Goal: Task Accomplishment & Management: Manage account settings

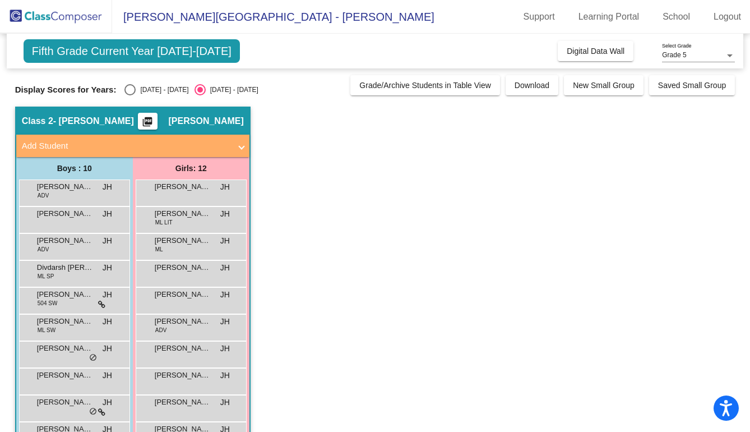
click at [213, 48] on span "Fifth Grade Current Year [DATE]-[DATE]" at bounding box center [132, 51] width 216 height 24
click at [718, 21] on link "Logout" at bounding box center [727, 17] width 45 height 18
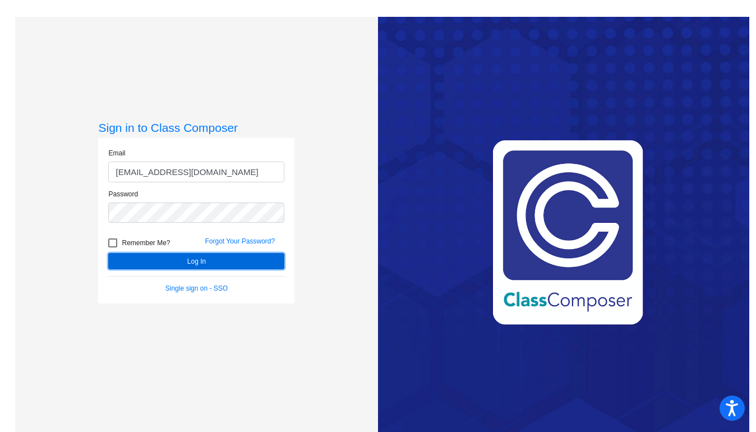
click at [242, 257] on button "Log In" at bounding box center [196, 261] width 176 height 16
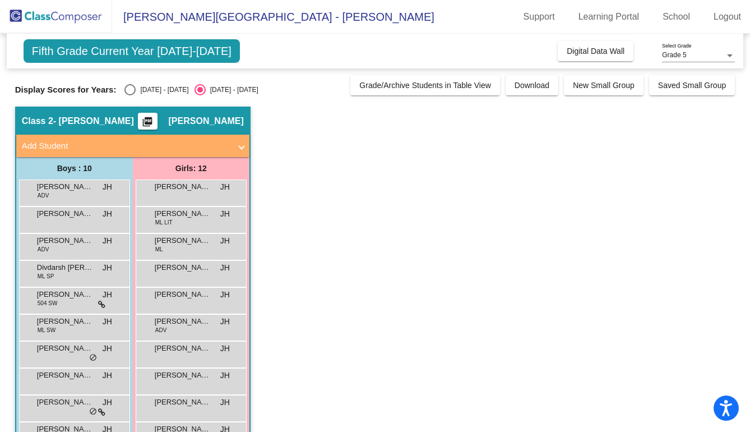
click at [142, 90] on div "[DATE] - [DATE]" at bounding box center [162, 90] width 53 height 10
click at [130, 95] on input "[DATE] - [DATE]" at bounding box center [130, 95] width 1 height 1
radio input "true"
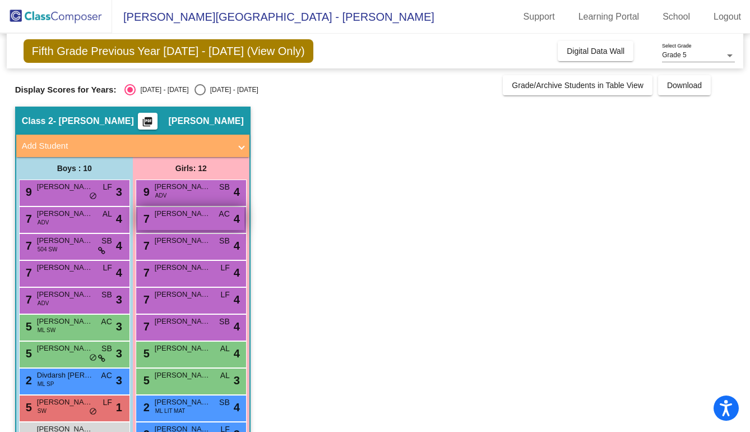
click at [199, 220] on div "7 [PERSON_NAME] AC lock do_not_disturb_alt 4" at bounding box center [190, 218] width 107 height 23
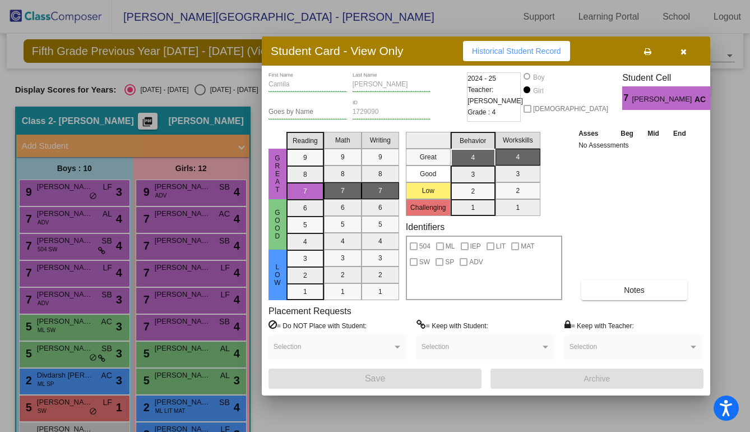
click at [678, 52] on button "button" at bounding box center [684, 51] width 36 height 20
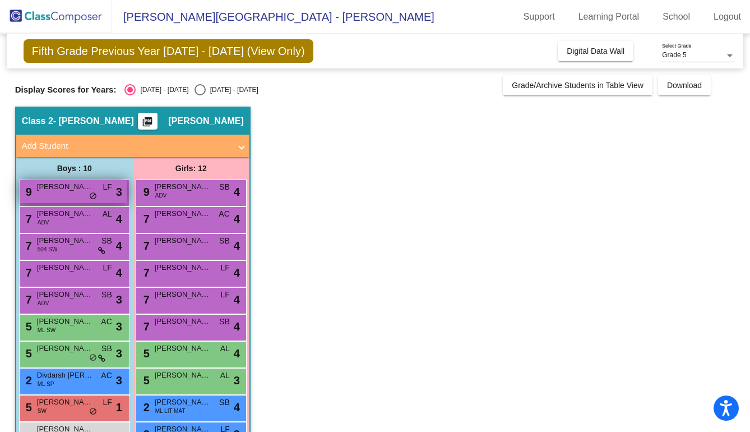
click at [86, 192] on div "9 Kolten [PERSON_NAME] lock do_not_disturb_alt 3" at bounding box center [73, 191] width 107 height 23
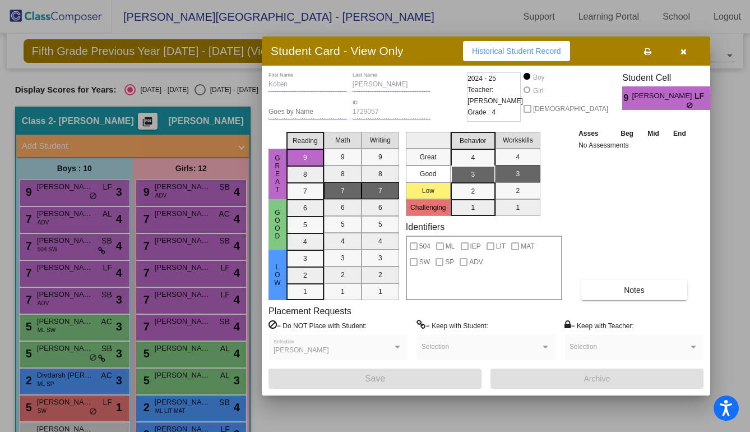
click at [688, 54] on button "button" at bounding box center [684, 51] width 36 height 20
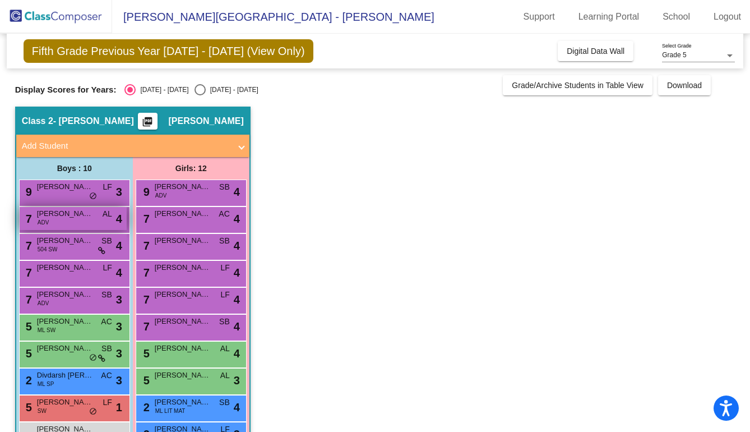
click at [104, 223] on div "7 [PERSON_NAME] ADV AL lock do_not_disturb_alt 4" at bounding box center [73, 218] width 107 height 23
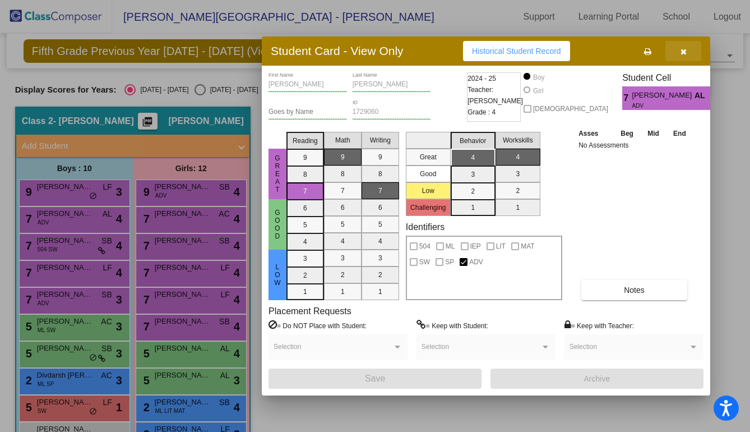
click at [686, 45] on button "button" at bounding box center [684, 51] width 36 height 20
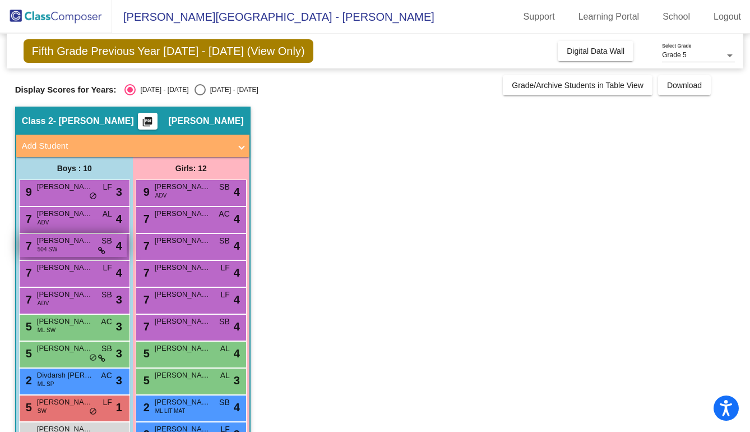
click at [107, 248] on div "7 [PERSON_NAME] 504 SW SB lock do_not_disturb_alt 4" at bounding box center [73, 245] width 107 height 23
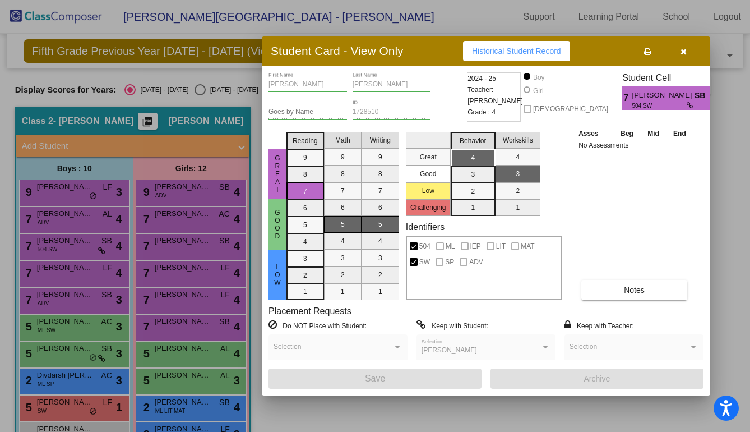
click at [685, 49] on icon "button" at bounding box center [684, 52] width 6 height 8
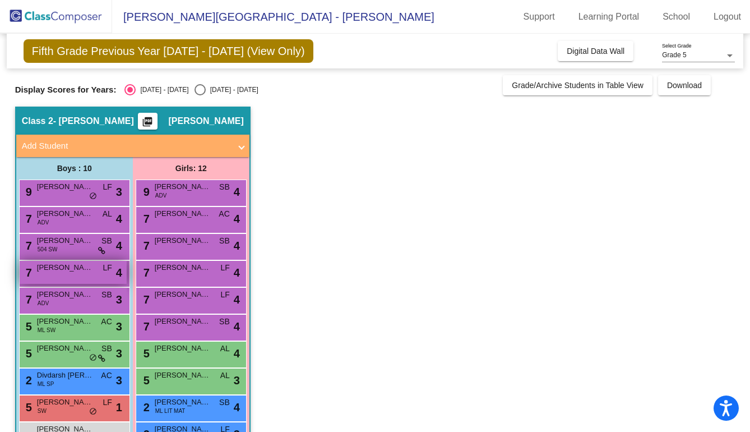
click at [90, 270] on span "[PERSON_NAME]" at bounding box center [65, 267] width 56 height 11
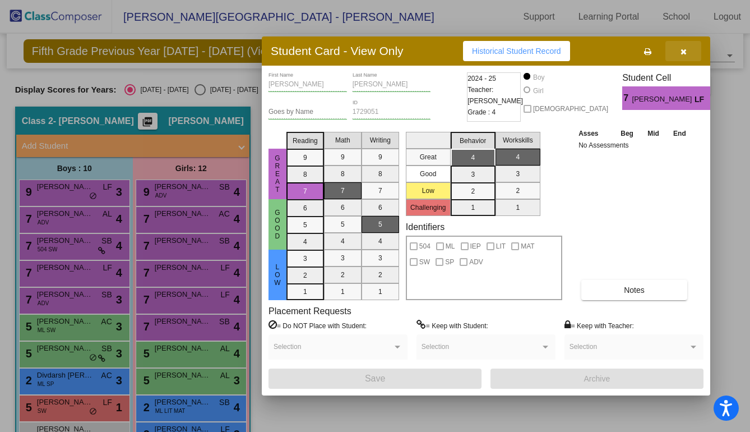
click at [684, 52] on icon "button" at bounding box center [684, 52] width 6 height 8
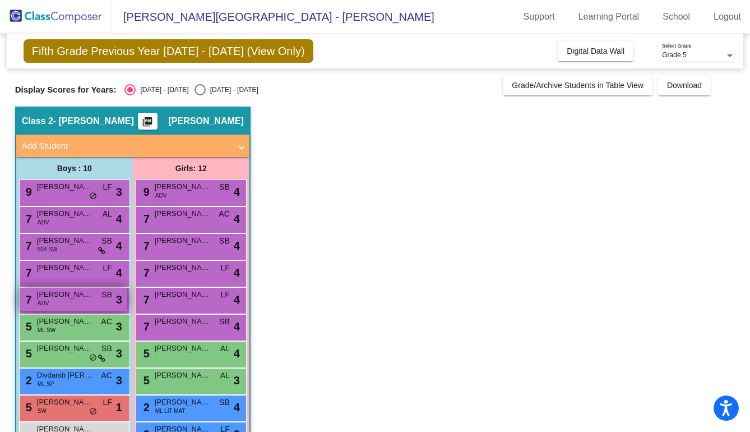
click at [86, 310] on div "7 [PERSON_NAME] ADV SB lock do_not_disturb_alt 3" at bounding box center [73, 299] width 107 height 23
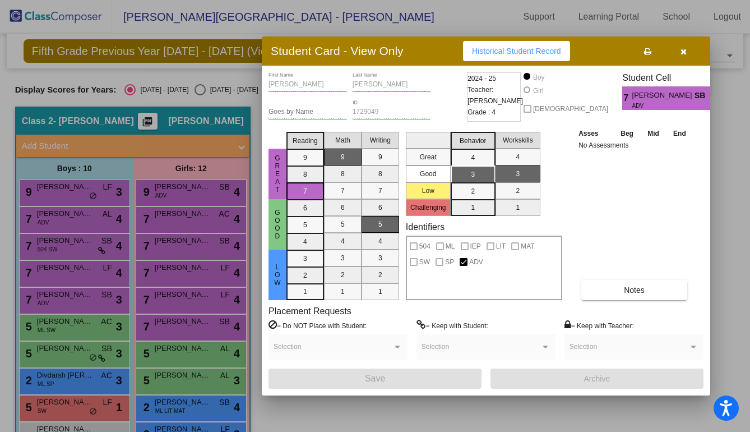
click at [680, 50] on button "button" at bounding box center [684, 51] width 36 height 20
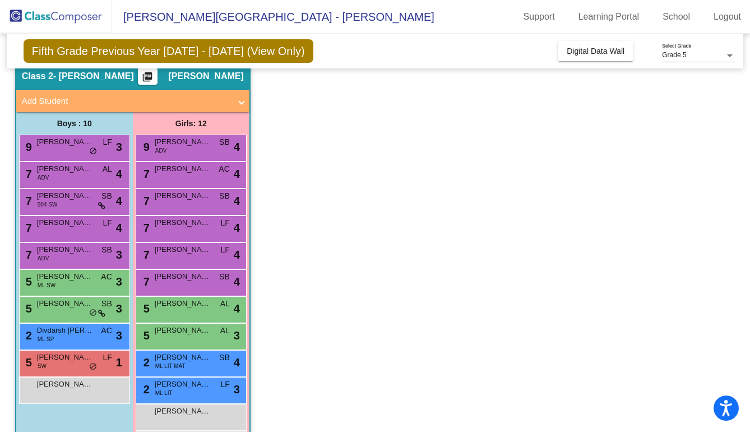
scroll to position [47, 0]
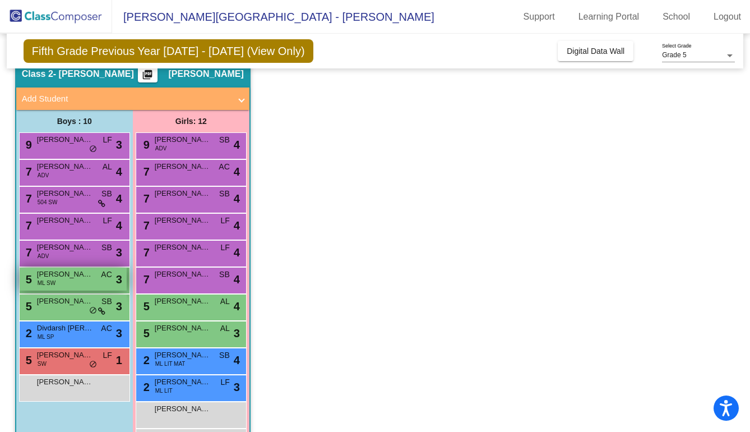
click at [86, 280] on div "5 [PERSON_NAME] ML SW AC lock do_not_disturb_alt 3" at bounding box center [73, 279] width 107 height 23
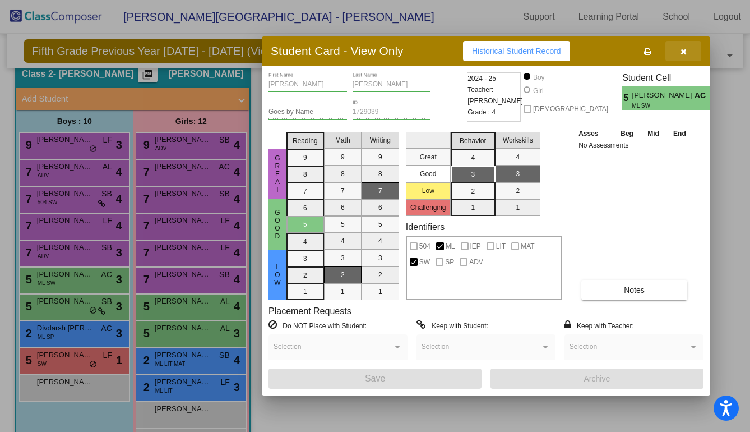
click at [685, 52] on icon "button" at bounding box center [684, 52] width 6 height 8
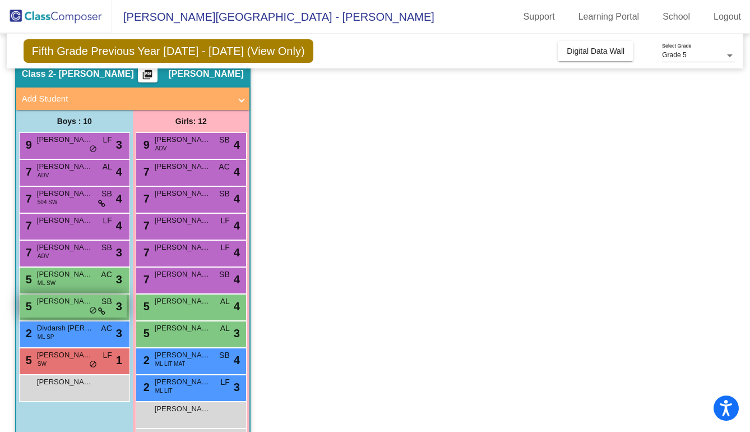
click at [78, 311] on div "5 [PERSON_NAME] SB lock do_not_disturb_alt 3" at bounding box center [73, 305] width 107 height 23
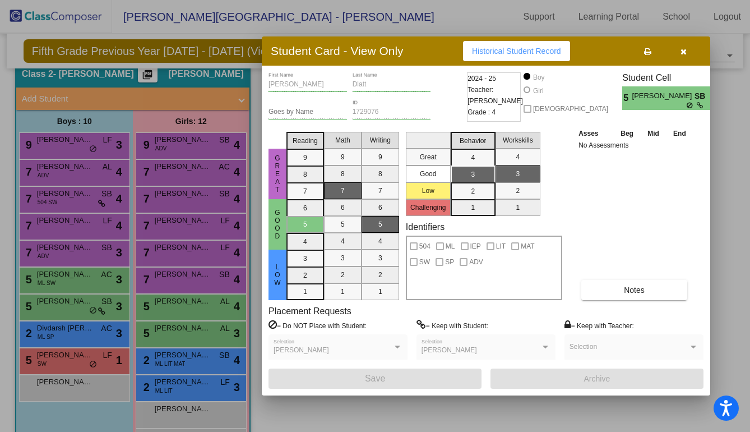
scroll to position [0, 0]
click at [343, 347] on div "[PERSON_NAME]" at bounding box center [333, 351] width 119 height 8
click at [682, 53] on icon "button" at bounding box center [684, 52] width 6 height 8
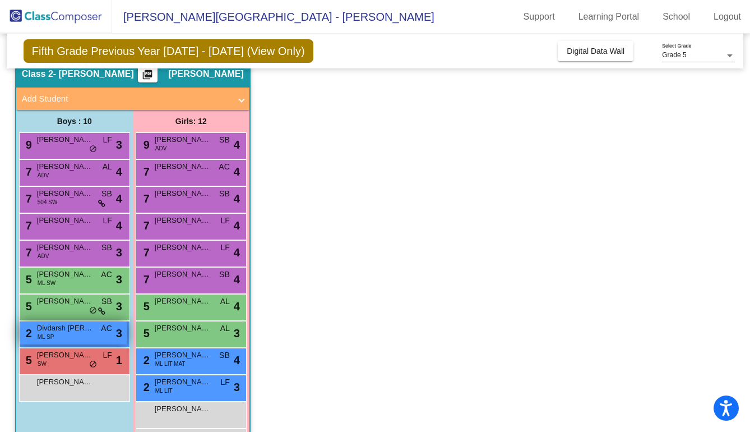
click at [83, 331] on span "Divdarsh [PERSON_NAME]" at bounding box center [65, 327] width 56 height 11
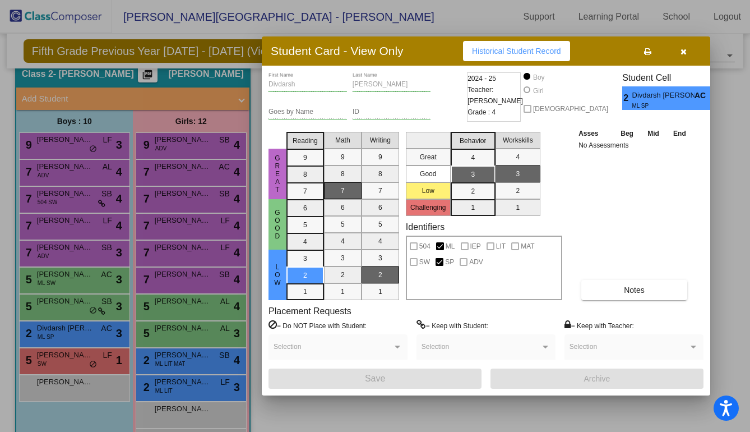
click at [686, 45] on button "button" at bounding box center [684, 51] width 36 height 20
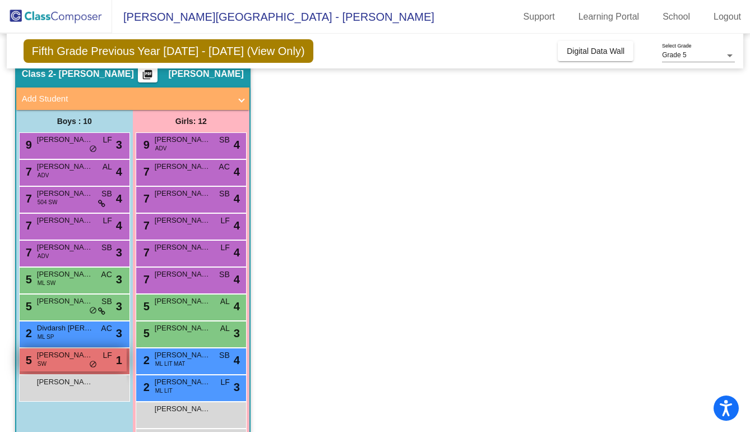
click at [66, 363] on div "5 [PERSON_NAME] SW LF lock do_not_disturb_alt 1" at bounding box center [73, 359] width 107 height 23
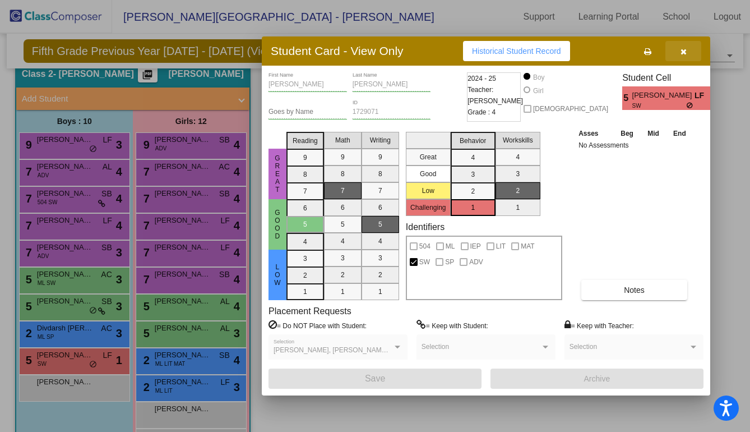
click at [676, 46] on button "button" at bounding box center [684, 51] width 36 height 20
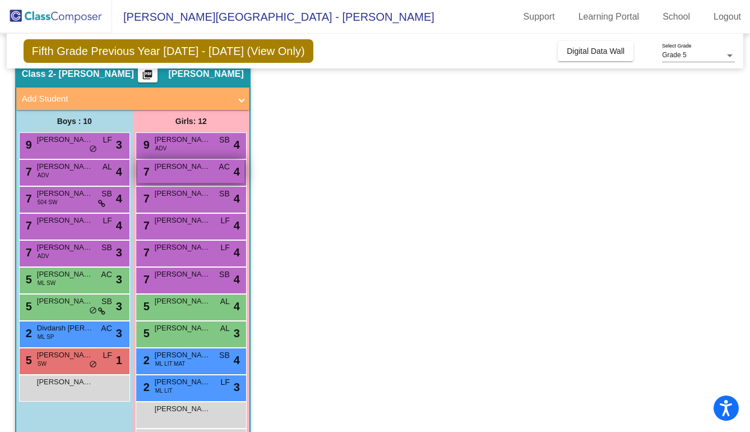
click at [220, 172] on span "AC" at bounding box center [224, 167] width 11 height 12
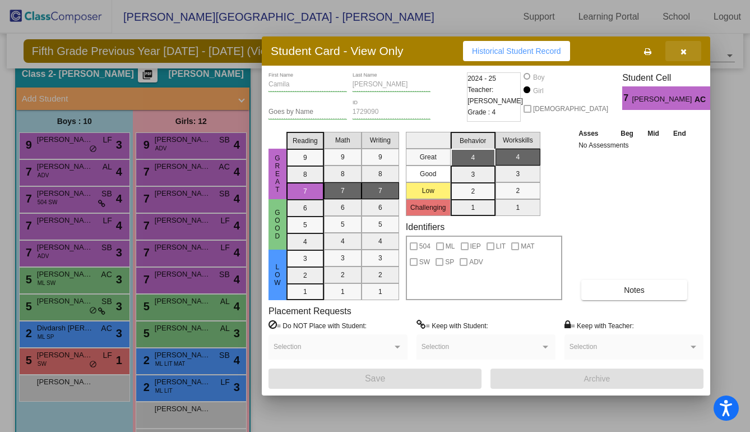
click at [683, 54] on icon "button" at bounding box center [684, 52] width 6 height 8
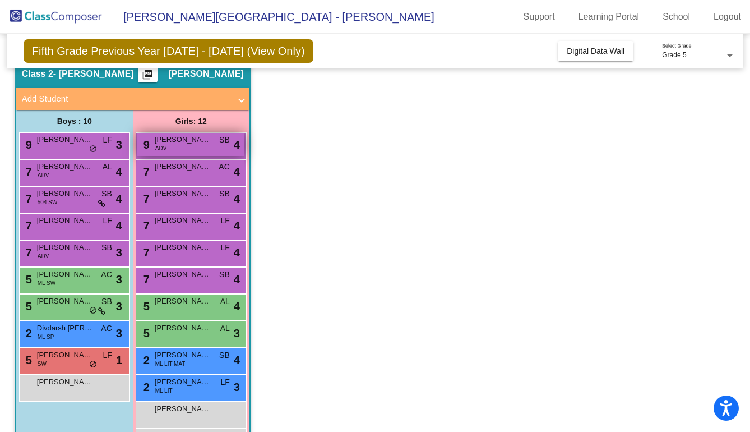
click at [199, 149] on div "9 [PERSON_NAME] ADV SB lock do_not_disturb_alt 4" at bounding box center [190, 144] width 107 height 23
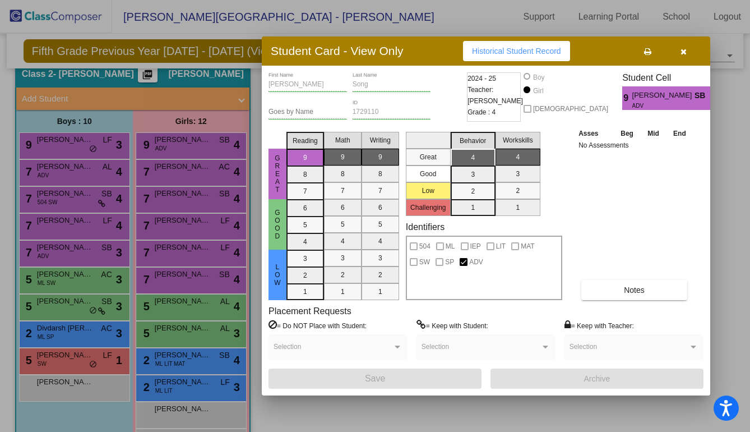
click at [677, 56] on button "button" at bounding box center [684, 51] width 36 height 20
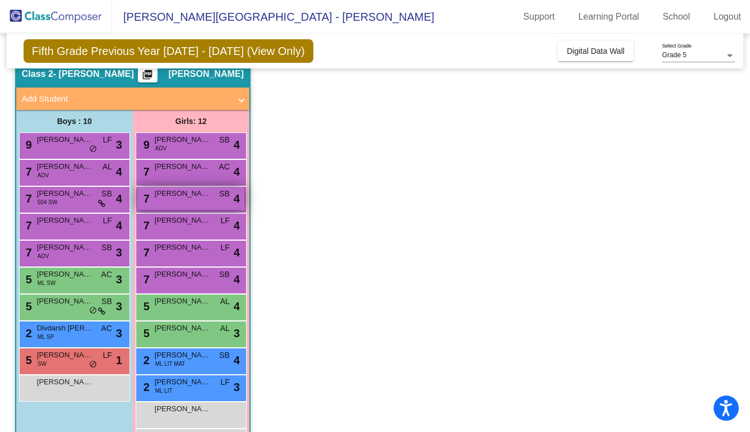
click at [154, 198] on div "7 [PERSON_NAME] SB lock do_not_disturb_alt 4" at bounding box center [190, 198] width 107 height 23
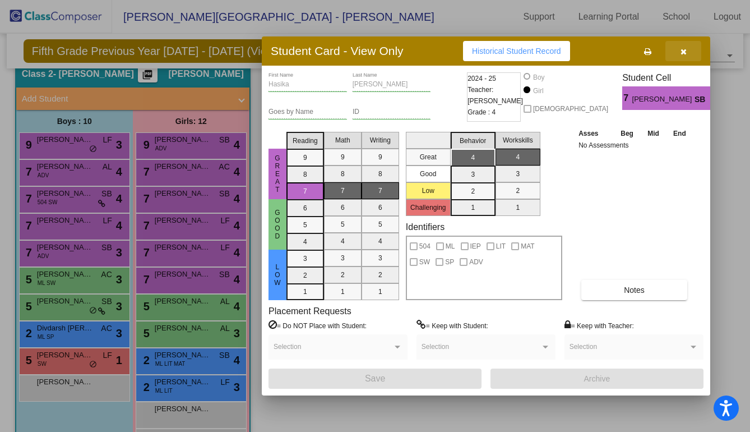
click at [685, 50] on icon "button" at bounding box center [684, 52] width 6 height 8
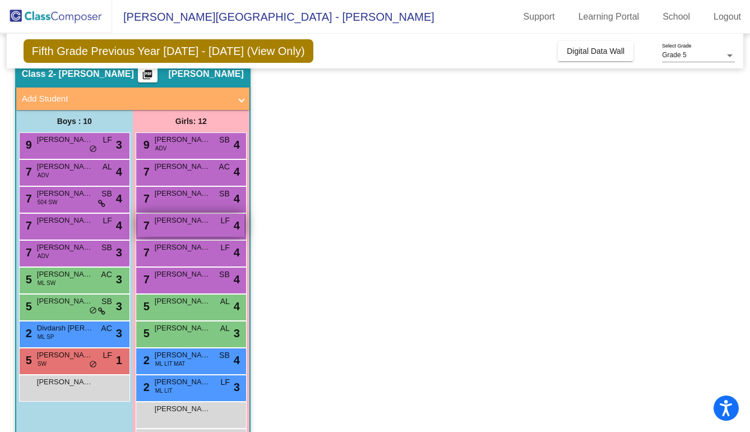
click at [182, 230] on div "7 [PERSON_NAME] lock do_not_disturb_alt 4" at bounding box center [190, 225] width 107 height 23
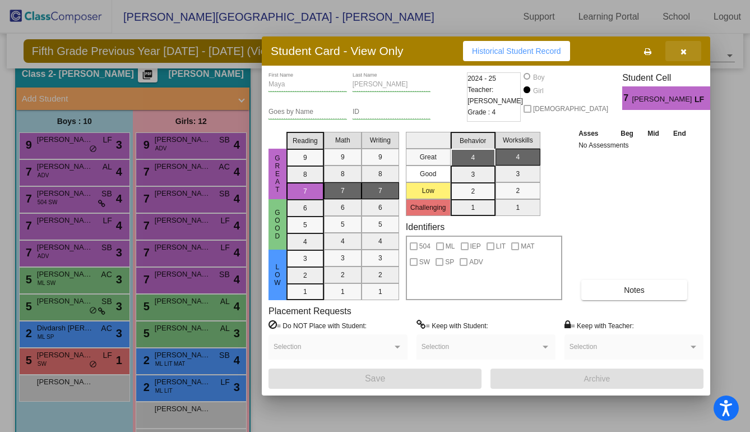
click at [688, 50] on button "button" at bounding box center [684, 51] width 36 height 20
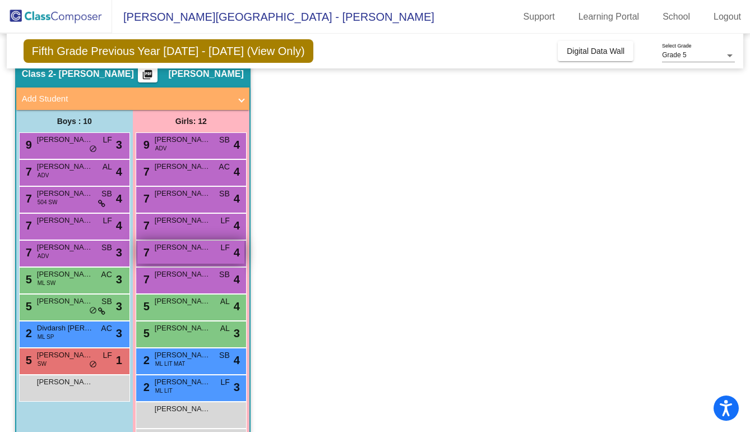
click at [228, 246] on span "LF" at bounding box center [224, 248] width 9 height 12
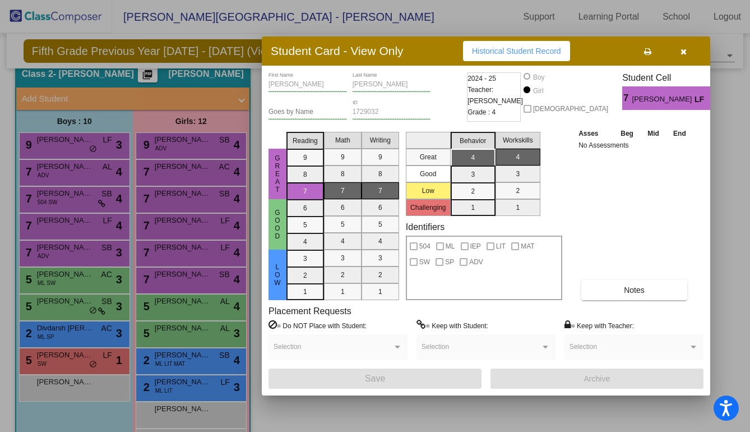
click at [683, 55] on icon "button" at bounding box center [684, 52] width 6 height 8
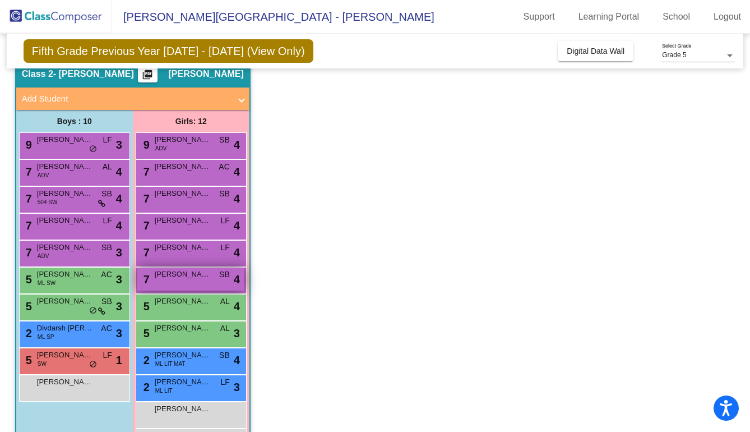
click at [179, 282] on div "7 [PERSON_NAME] SB lock do_not_disturb_alt 4" at bounding box center [190, 279] width 107 height 23
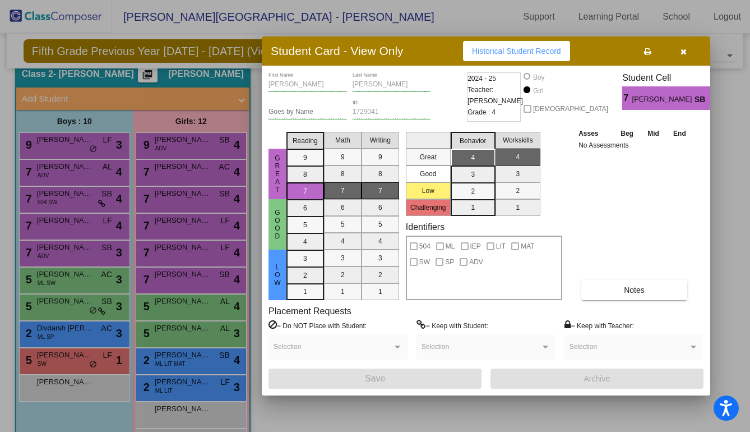
click at [684, 53] on icon "button" at bounding box center [684, 52] width 6 height 8
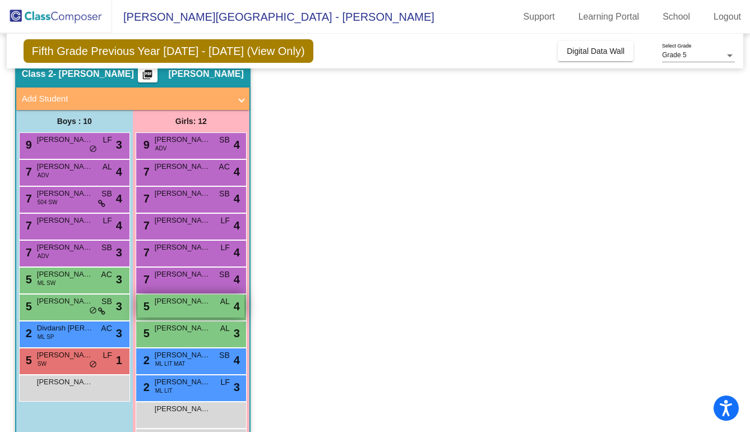
click at [191, 299] on span "[PERSON_NAME]" at bounding box center [183, 301] width 56 height 11
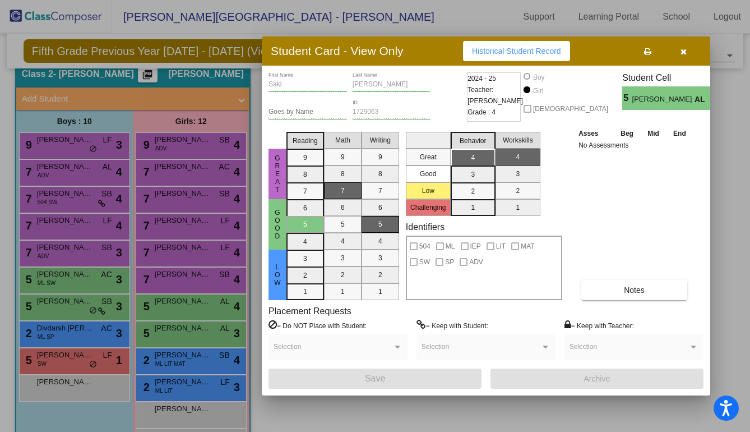
click at [690, 52] on button "button" at bounding box center [684, 51] width 36 height 20
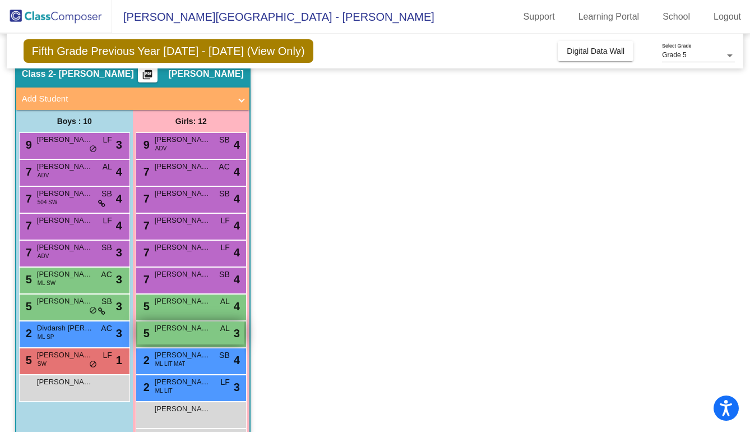
click at [195, 334] on div "5 Lakshitha [PERSON_NAME] AL lock do_not_disturb_alt 3" at bounding box center [190, 332] width 107 height 23
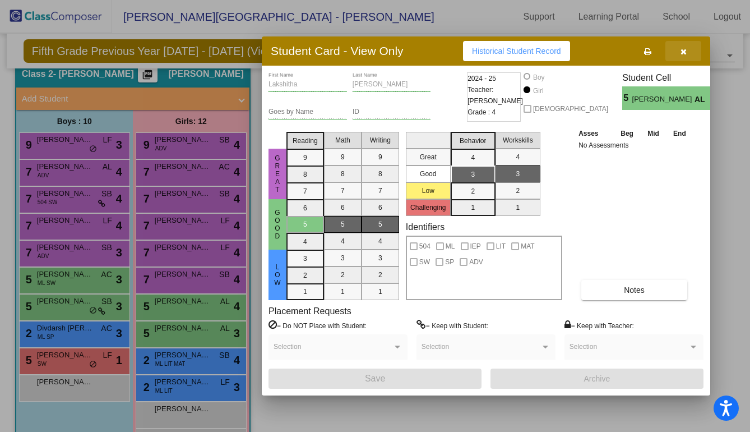
click at [685, 48] on icon "button" at bounding box center [684, 52] width 6 height 8
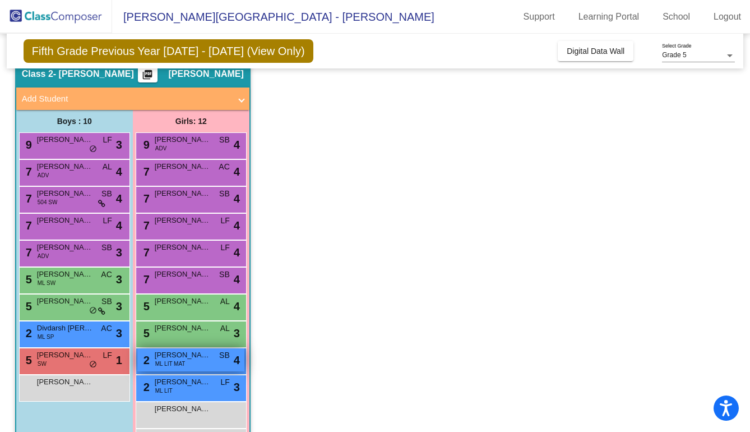
click at [202, 357] on span "[PERSON_NAME]" at bounding box center [183, 354] width 56 height 11
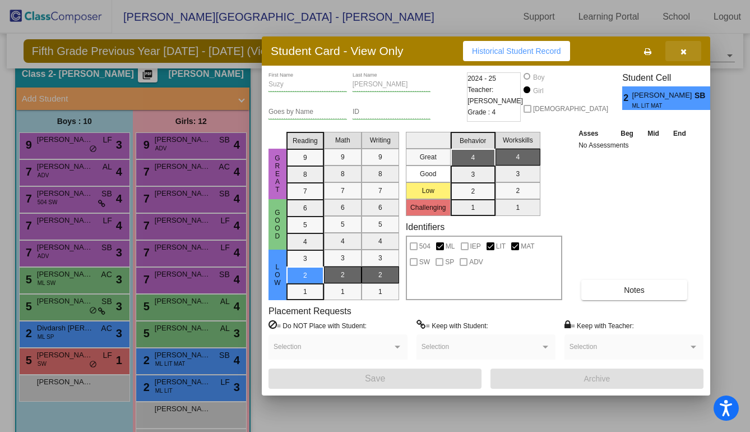
click at [679, 52] on button "button" at bounding box center [684, 51] width 36 height 20
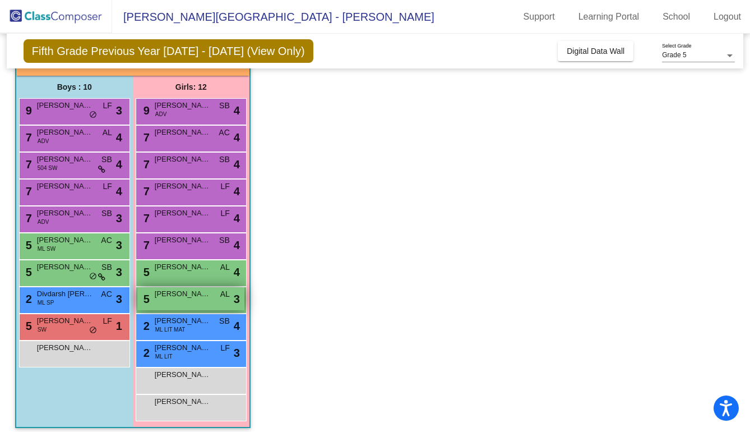
scroll to position [85, 0]
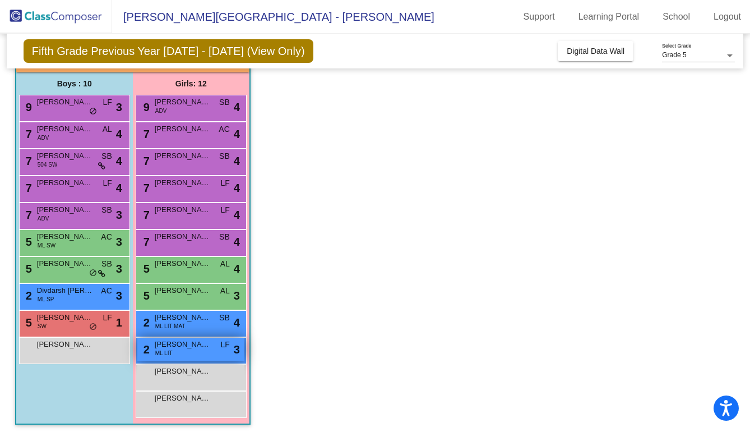
click at [186, 346] on span "[PERSON_NAME]" at bounding box center [183, 344] width 56 height 11
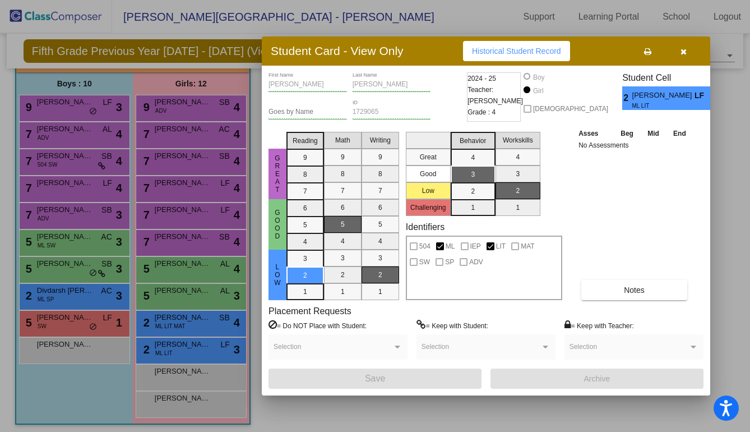
click at [681, 53] on icon "button" at bounding box center [684, 52] width 6 height 8
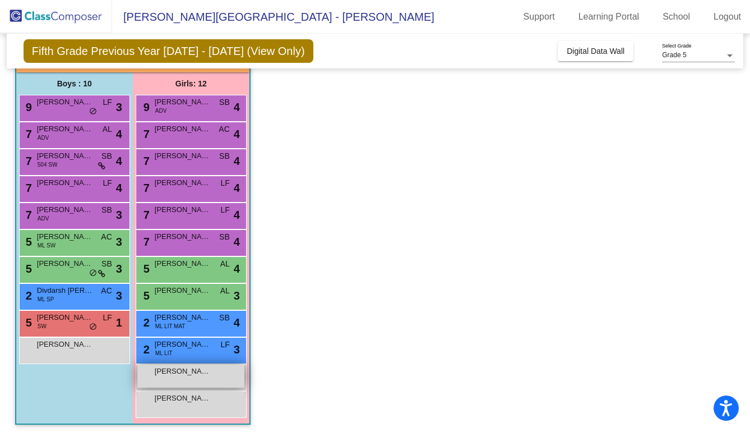
click at [183, 373] on span "[PERSON_NAME]" at bounding box center [183, 371] width 56 height 11
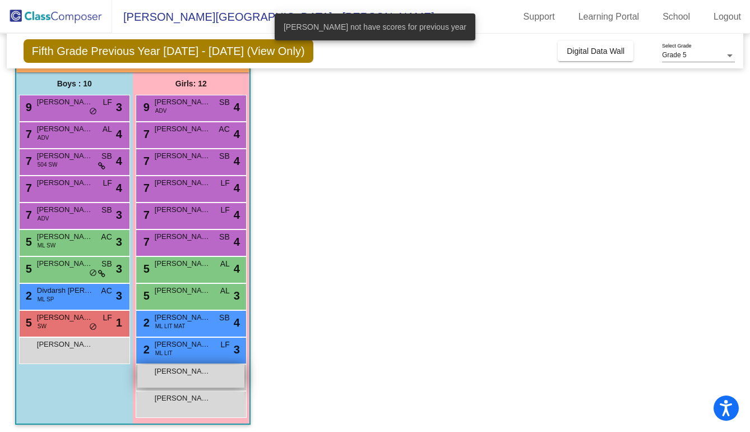
click at [183, 373] on span "[PERSON_NAME]" at bounding box center [183, 371] width 56 height 11
